Goal: Information Seeking & Learning: Learn about a topic

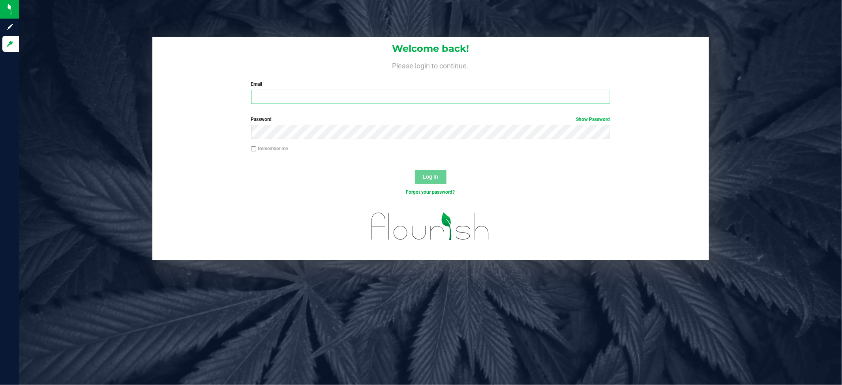
click at [283, 97] on input "Email" at bounding box center [430, 97] width 359 height 14
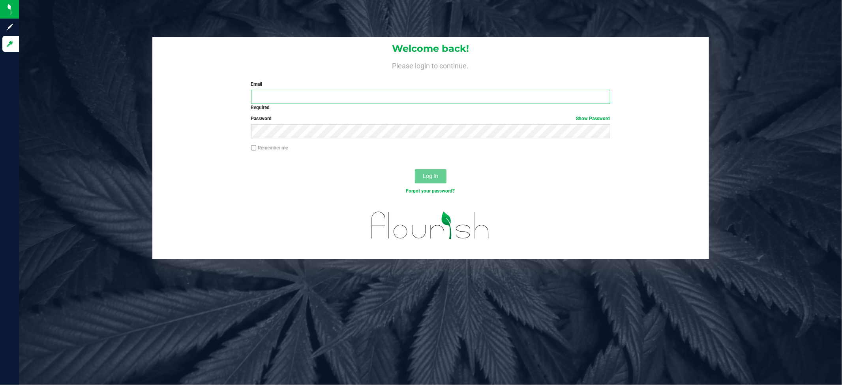
type input "[EMAIL_ADDRESS][DOMAIN_NAME]"
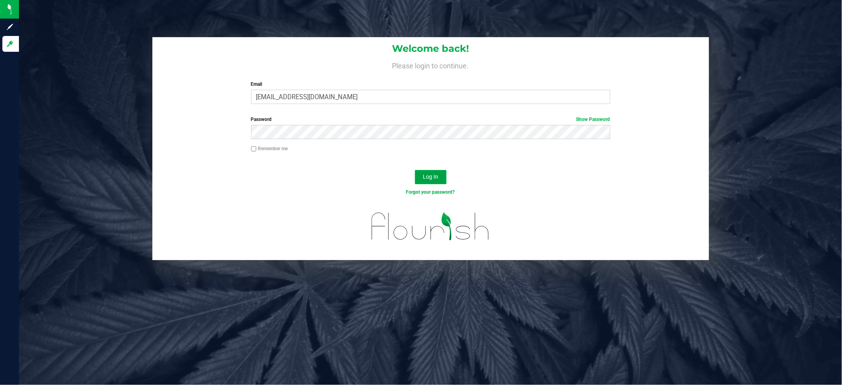
click at [431, 174] on span "Log In" at bounding box center [430, 176] width 15 height 6
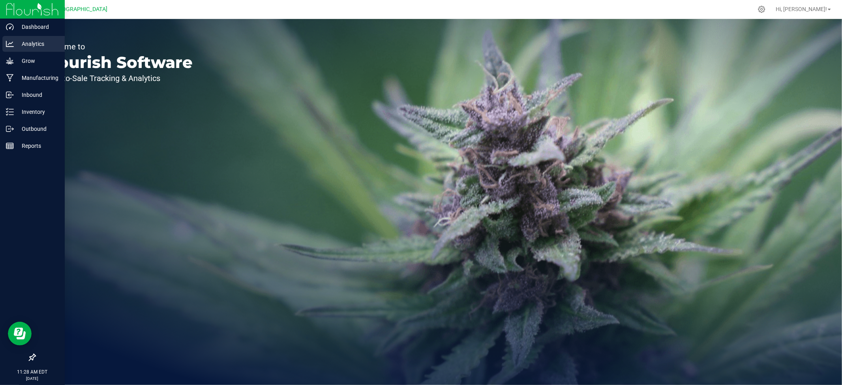
click at [34, 43] on p "Analytics" at bounding box center [37, 43] width 47 height 9
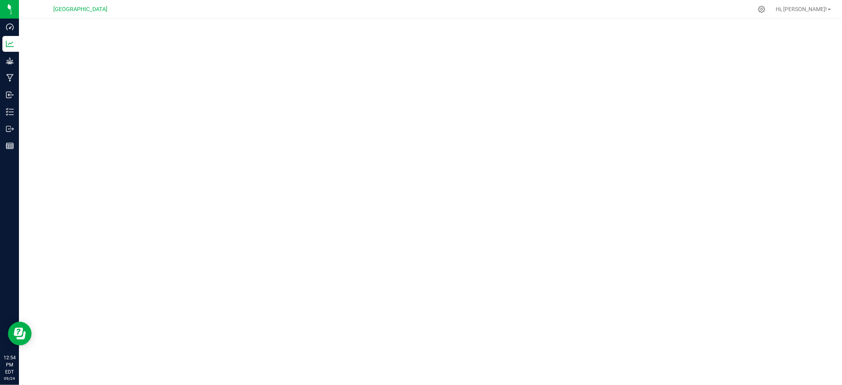
click at [510, 22] on div at bounding box center [430, 199] width 823 height 361
